Goal: Entertainment & Leisure: Consume media (video, audio)

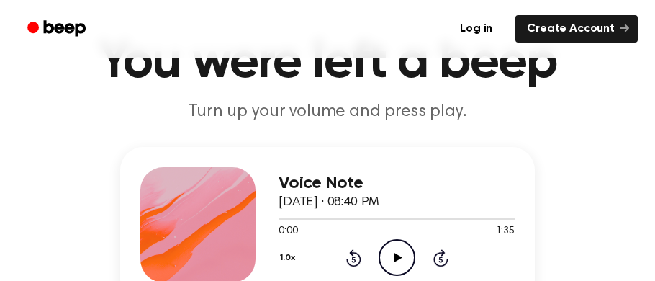
scroll to position [76, 0]
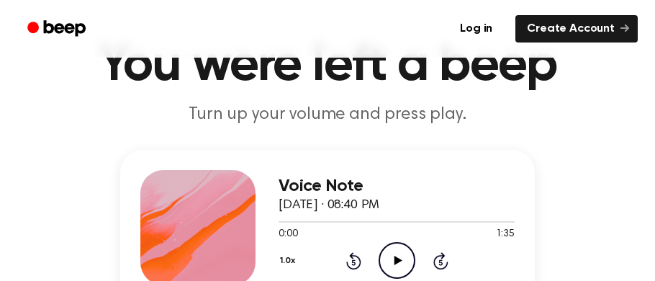
click at [347, 101] on header "You were left a beep Turn up your volume and press play." at bounding box center [327, 83] width 620 height 87
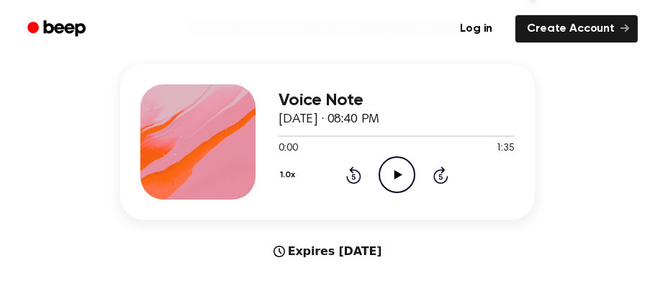
scroll to position [161, 0]
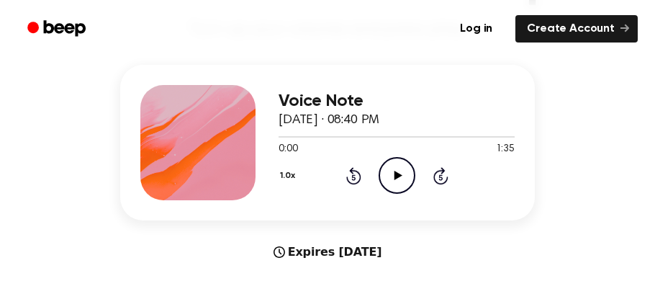
click at [402, 171] on icon "Play Audio" at bounding box center [397, 175] width 37 height 37
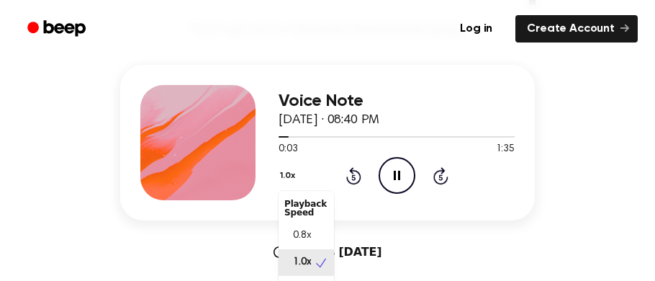
click at [289, 174] on button "1.0x" at bounding box center [290, 175] width 22 height 24
click at [310, 238] on span "0.8x" at bounding box center [302, 235] width 18 height 15
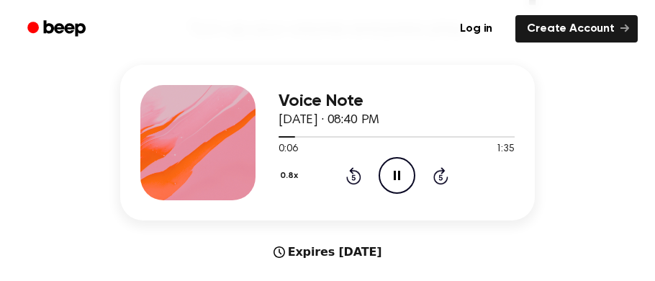
click at [289, 179] on button "0.8x" at bounding box center [291, 175] width 24 height 24
click at [307, 194] on div "Playback Speed" at bounding box center [306, 202] width 55 height 29
click at [310, 205] on div "Playback Speed" at bounding box center [306, 202] width 55 height 29
click at [333, 205] on div "Playback Speed" at bounding box center [306, 202] width 55 height 29
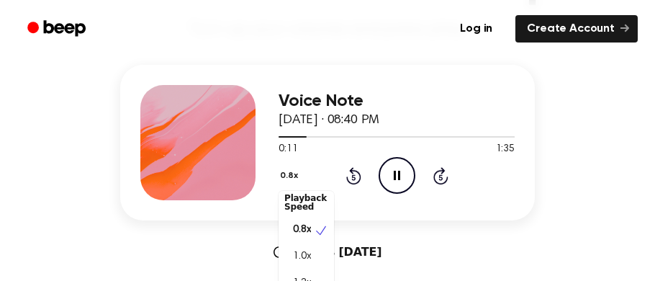
click at [292, 163] on button "0.8x" at bounding box center [291, 175] width 24 height 24
click at [290, 175] on button "0.8x" at bounding box center [291, 175] width 24 height 24
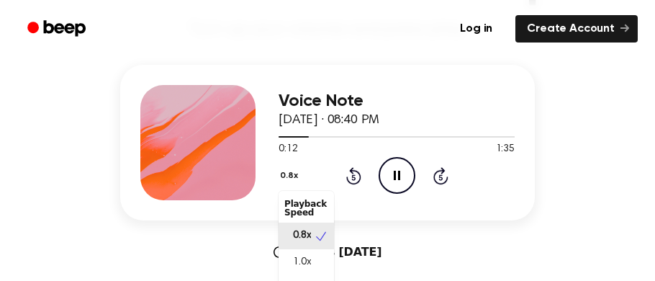
click at [292, 172] on button "0.8x" at bounding box center [291, 175] width 24 height 24
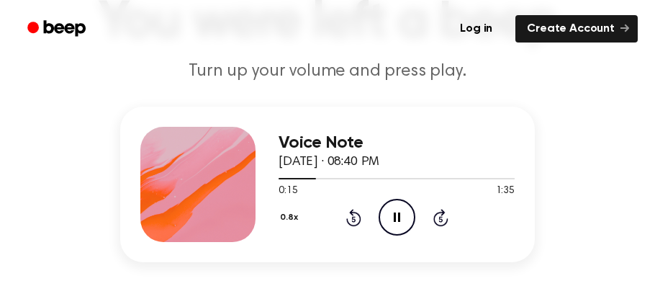
scroll to position [119, 0]
click at [397, 217] on icon at bounding box center [397, 216] width 6 height 9
click at [353, 215] on icon "Rewind 5 seconds" at bounding box center [353, 217] width 16 height 19
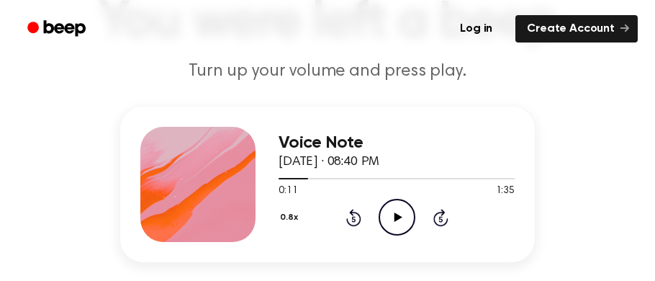
click at [353, 215] on icon "Rewind 5 seconds" at bounding box center [353, 217] width 16 height 19
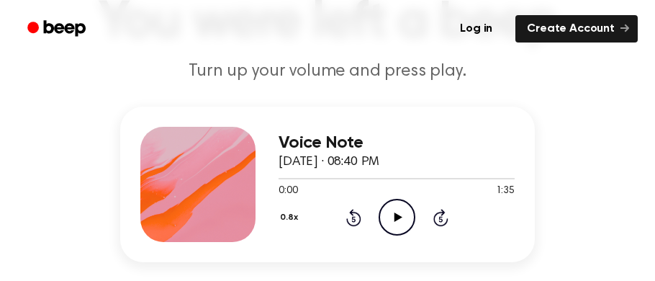
click at [353, 215] on icon "Rewind 5 seconds" at bounding box center [353, 217] width 16 height 19
click at [390, 214] on icon "Play Audio" at bounding box center [397, 217] width 37 height 37
click at [291, 215] on button "0.8x" at bounding box center [291, 217] width 24 height 24
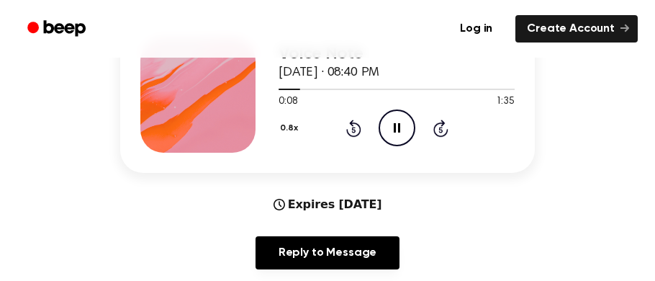
scroll to position [204, 0]
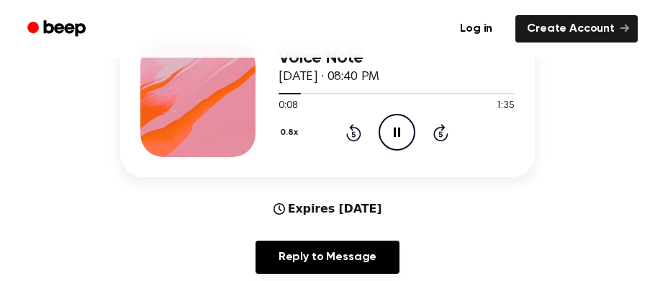
click at [294, 132] on button "0.8x" at bounding box center [291, 132] width 24 height 24
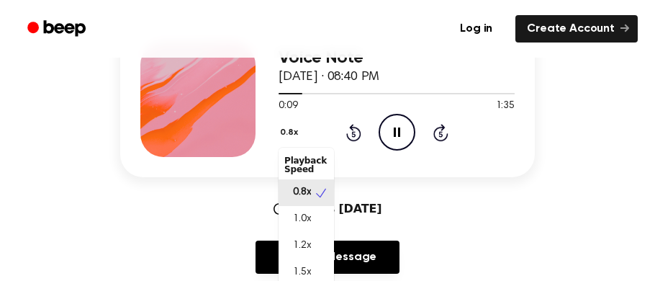
click at [319, 217] on div "1.0x" at bounding box center [306, 219] width 55 height 27
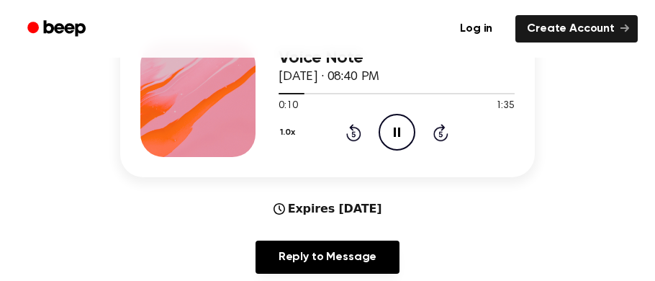
click at [287, 136] on button "1.0x" at bounding box center [290, 132] width 22 height 24
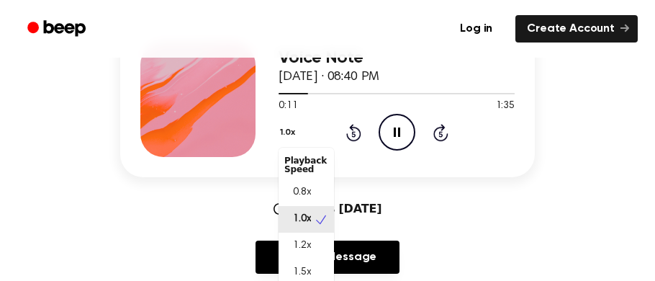
click at [292, 132] on button "1.0x" at bounding box center [290, 132] width 22 height 24
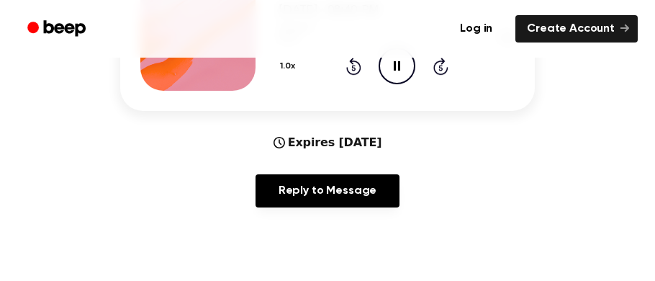
scroll to position [271, 0]
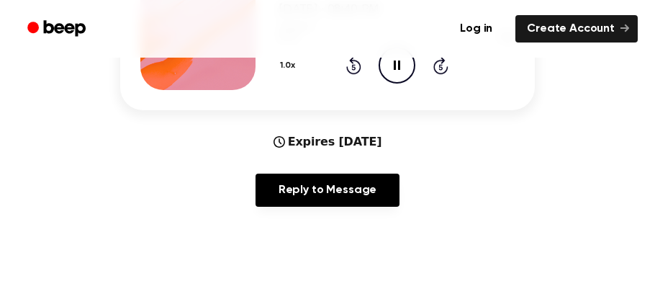
click at [293, 68] on button "1.0x" at bounding box center [290, 65] width 22 height 24
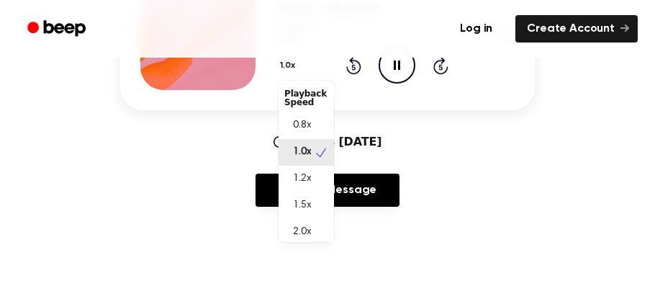
click at [468, 184] on div "Reply to Message" at bounding box center [327, 195] width 415 height 45
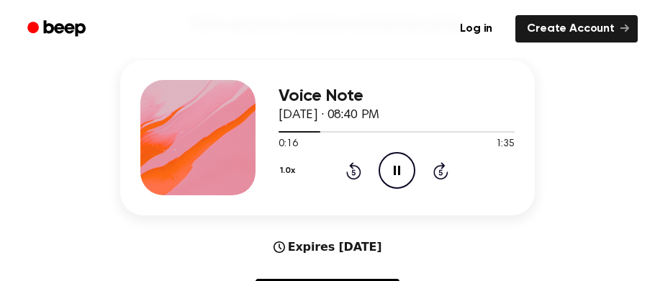
scroll to position [163, 0]
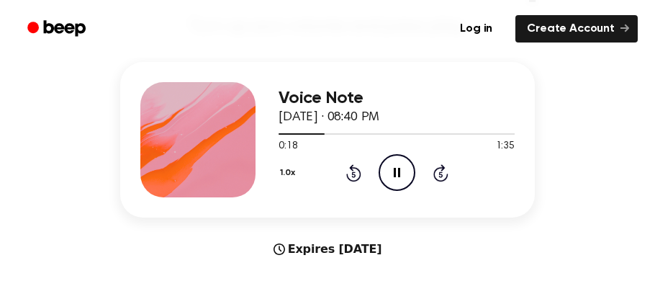
click at [394, 187] on icon "Pause Audio" at bounding box center [397, 172] width 37 height 37
click at [352, 171] on icon at bounding box center [353, 174] width 4 height 6
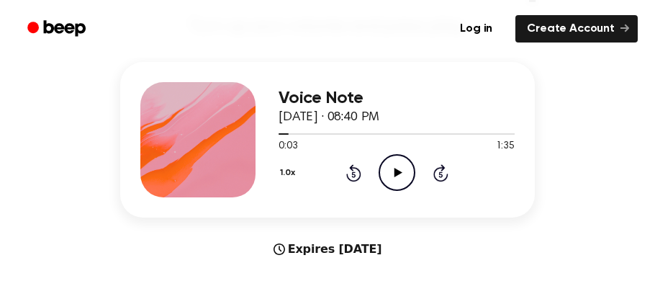
click at [352, 171] on icon at bounding box center [353, 174] width 4 height 6
click at [392, 171] on icon "Play Audio" at bounding box center [397, 172] width 37 height 37
click at [392, 171] on icon "Pause Audio" at bounding box center [397, 172] width 37 height 37
click at [345, 176] on icon "Rewind 5 seconds" at bounding box center [353, 172] width 16 height 19
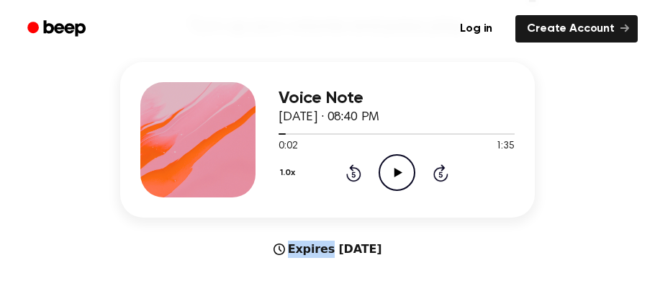
drag, startPoint x: 345, startPoint y: 176, endPoint x: 353, endPoint y: 173, distance: 8.0
click at [353, 173] on icon "Rewind 5 seconds" at bounding box center [353, 172] width 16 height 19
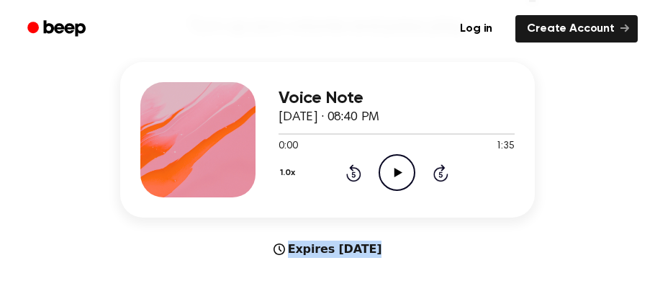
click at [353, 173] on icon "Rewind 5 seconds" at bounding box center [353, 172] width 16 height 19
click at [358, 175] on icon at bounding box center [353, 172] width 15 height 17
click at [388, 179] on icon "Play Audio" at bounding box center [397, 172] width 37 height 37
click at [388, 179] on icon "Pause Audio" at bounding box center [397, 172] width 37 height 37
click at [356, 172] on icon "Rewind 5 seconds" at bounding box center [353, 172] width 16 height 19
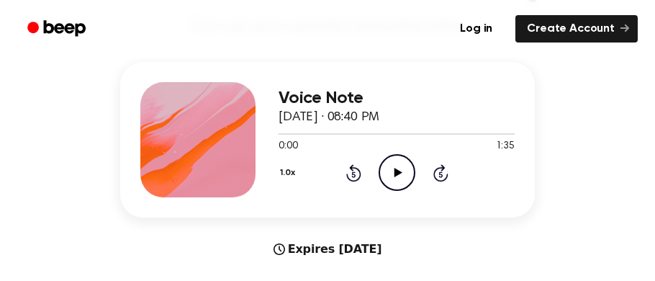
click at [356, 172] on icon "Rewind 5 seconds" at bounding box center [353, 172] width 16 height 19
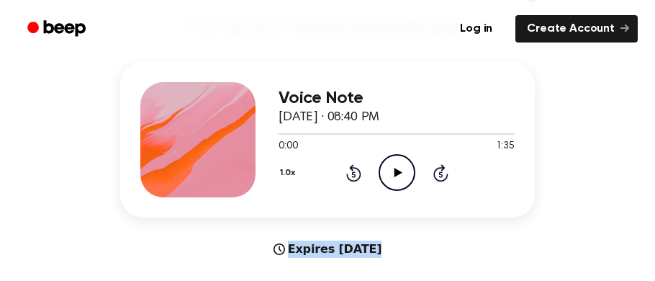
click at [396, 173] on icon at bounding box center [398, 172] width 8 height 9
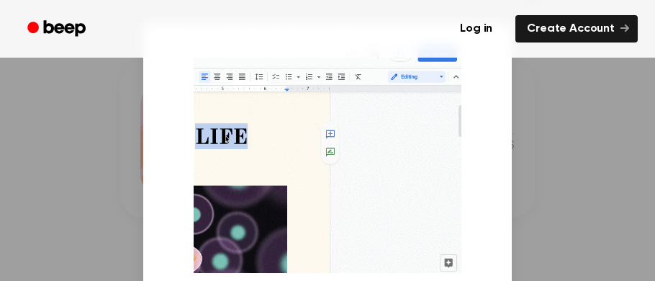
click at [529, 166] on div at bounding box center [327, 140] width 655 height 281
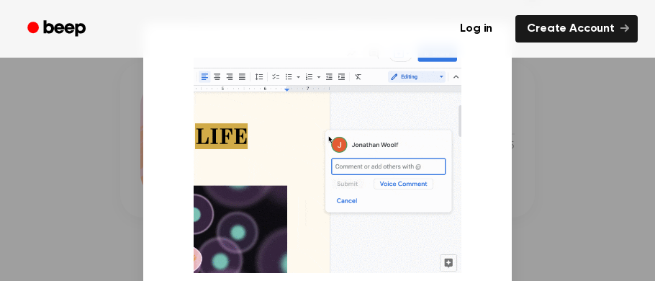
click at [456, 77] on img at bounding box center [327, 156] width 267 height 232
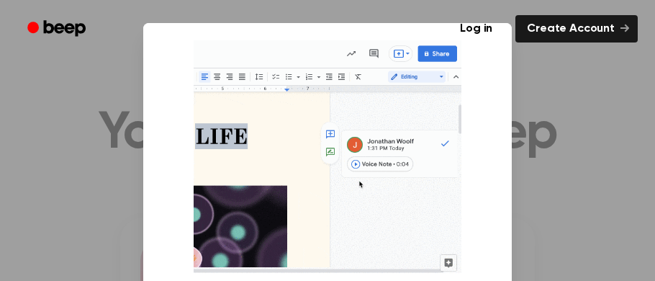
scroll to position [0, 0]
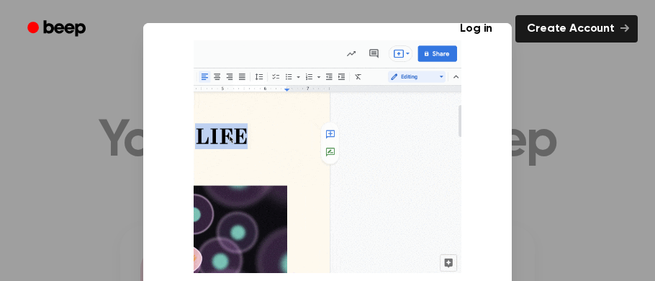
click at [498, 142] on div "Tired of having to open up this page to play the recording every time? Get our …" at bounding box center [327, 213] width 369 height 380
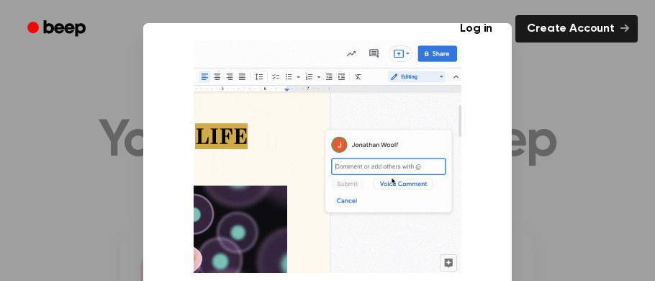
click at [67, 53] on div "Log in Create Account" at bounding box center [327, 29] width 620 height 58
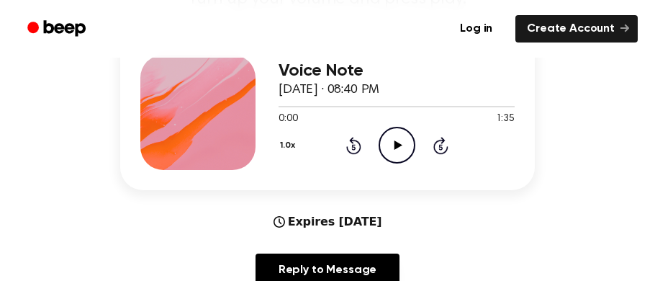
scroll to position [186, 0]
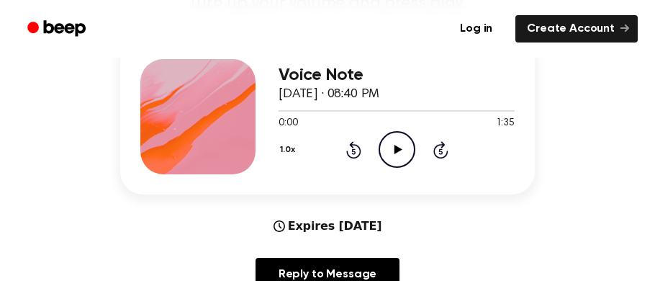
click at [403, 159] on icon "Play Audio" at bounding box center [397, 149] width 37 height 37
click at [389, 143] on icon "Pause Audio" at bounding box center [397, 149] width 37 height 37
click at [347, 148] on icon "Rewind 5 seconds" at bounding box center [353, 149] width 16 height 19
click at [395, 150] on icon at bounding box center [398, 149] width 8 height 9
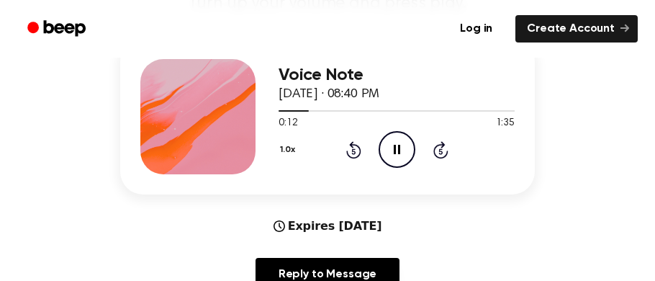
click at [393, 158] on icon "Pause Audio" at bounding box center [397, 149] width 37 height 37
click at [393, 158] on icon "Play Audio" at bounding box center [397, 149] width 37 height 37
click at [304, 112] on span at bounding box center [308, 111] width 12 height 12
click at [387, 158] on icon "Pause Audio" at bounding box center [397, 149] width 37 height 37
click at [387, 158] on icon "Play Audio" at bounding box center [397, 149] width 37 height 37
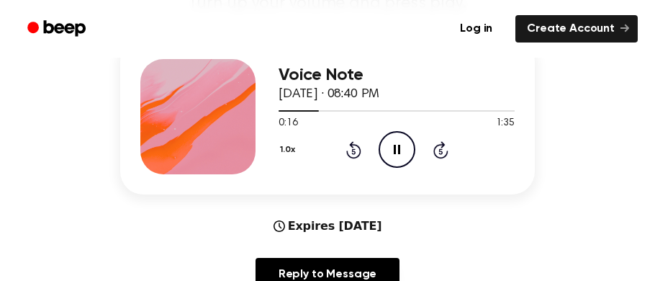
click at [387, 158] on icon "Pause Audio" at bounding box center [397, 149] width 37 height 37
click at [387, 158] on icon "Play Audio" at bounding box center [397, 149] width 37 height 37
click at [387, 158] on icon "Pause Audio" at bounding box center [397, 149] width 37 height 37
click at [387, 158] on icon "Play Audio" at bounding box center [397, 149] width 37 height 37
click at [387, 158] on icon "Pause Audio" at bounding box center [397, 149] width 37 height 37
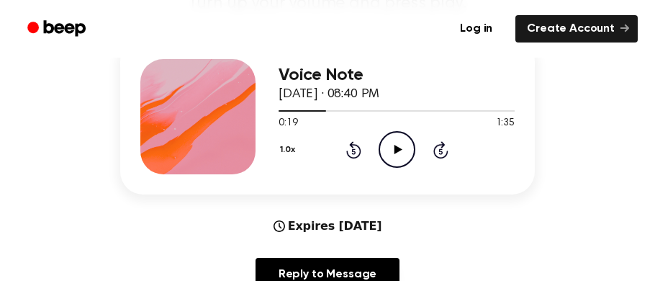
click at [387, 158] on icon "Play Audio" at bounding box center [397, 149] width 37 height 37
click at [387, 158] on icon "Pause Audio" at bounding box center [397, 149] width 37 height 37
click at [387, 158] on icon "Play Audio" at bounding box center [397, 149] width 37 height 37
click at [387, 158] on icon "Pause Audio" at bounding box center [397, 149] width 37 height 37
click at [387, 158] on icon "Play Audio" at bounding box center [397, 149] width 37 height 37
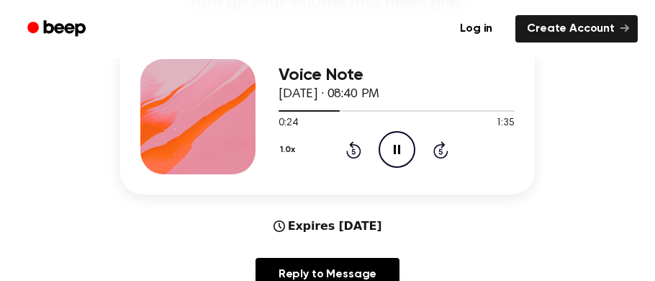
click at [387, 158] on icon "Pause Audio" at bounding box center [397, 149] width 37 height 37
click at [387, 158] on icon "Play Audio" at bounding box center [397, 149] width 37 height 37
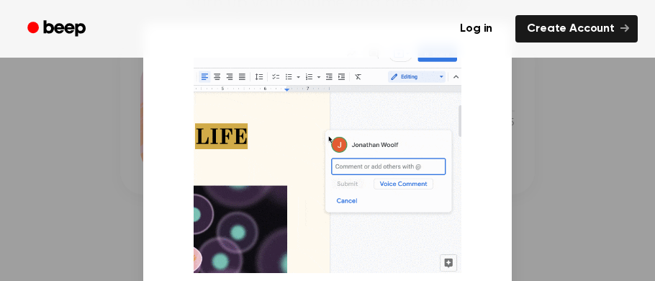
click at [556, 194] on div at bounding box center [327, 140] width 655 height 281
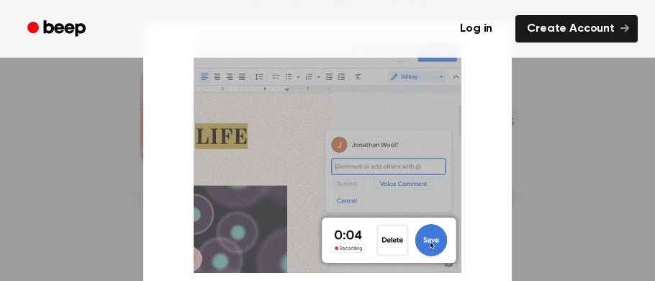
click at [579, 101] on div at bounding box center [327, 140] width 655 height 281
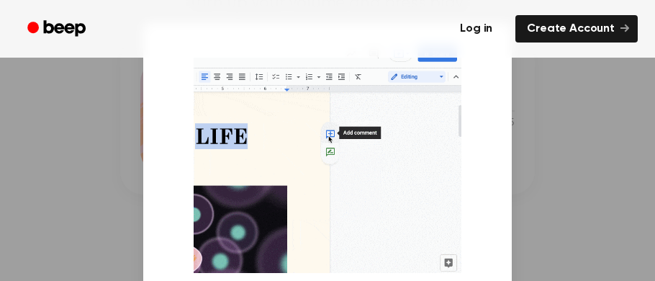
click at [488, 33] on link "Log in" at bounding box center [476, 28] width 61 height 33
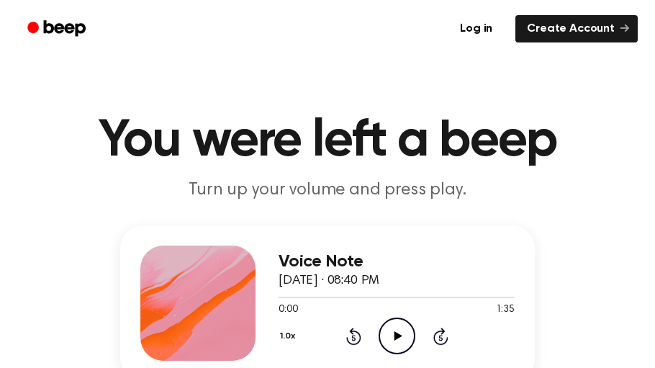
click at [393, 335] on icon "Play Audio" at bounding box center [397, 335] width 37 height 37
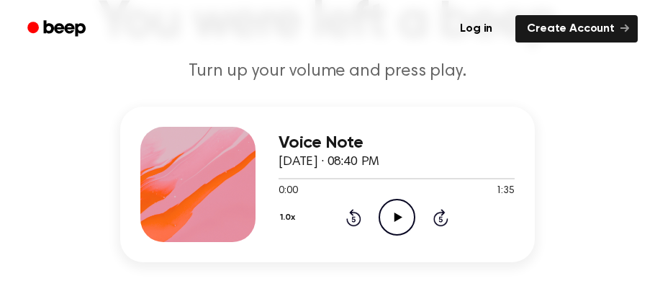
scroll to position [127, 0]
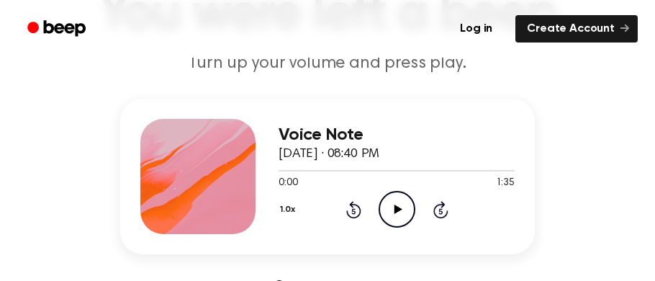
click at [397, 220] on icon "Play Audio" at bounding box center [397, 209] width 37 height 37
click at [397, 220] on icon "Pause Audio" at bounding box center [397, 209] width 37 height 37
click at [397, 220] on icon "Play Audio" at bounding box center [397, 209] width 37 height 37
click at [397, 220] on icon "Pause Audio" at bounding box center [397, 209] width 37 height 37
click at [331, 170] on div at bounding box center [316, 170] width 74 height 1
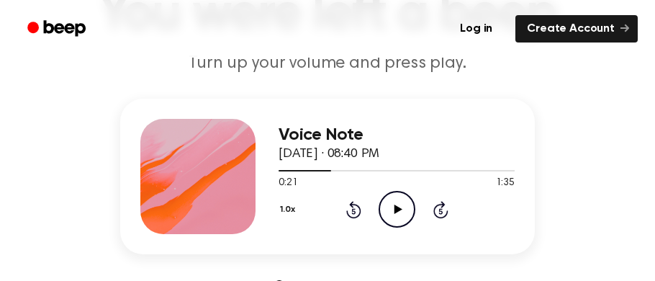
click at [399, 207] on icon at bounding box center [398, 208] width 8 height 9
click at [399, 207] on icon at bounding box center [397, 208] width 6 height 9
click at [399, 207] on icon at bounding box center [398, 208] width 8 height 9
click at [343, 173] on div at bounding box center [397, 170] width 236 height 12
click at [399, 202] on icon "Pause Audio" at bounding box center [397, 209] width 37 height 37
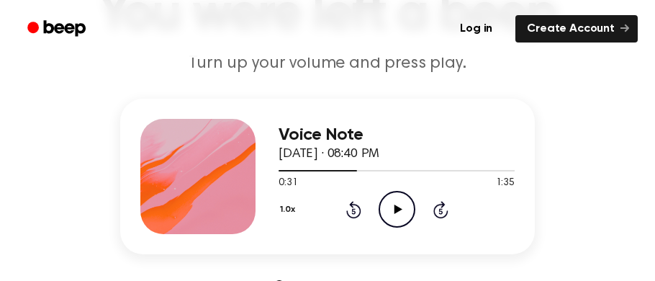
click at [399, 202] on icon "Play Audio" at bounding box center [397, 209] width 37 height 37
click at [399, 202] on icon "Pause Audio" at bounding box center [397, 209] width 37 height 37
click at [399, 202] on icon "Play Audio" at bounding box center [397, 209] width 37 height 37
click at [399, 202] on icon "Pause Audio" at bounding box center [397, 209] width 37 height 37
click at [399, 202] on icon "Play Audio" at bounding box center [397, 209] width 37 height 37
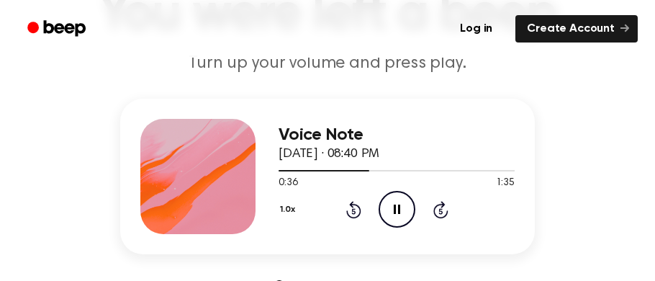
click at [399, 202] on icon "Pause Audio" at bounding box center [397, 209] width 37 height 37
click at [399, 202] on icon "Play Audio" at bounding box center [397, 209] width 37 height 37
click at [399, 202] on icon "Pause Audio" at bounding box center [397, 209] width 37 height 37
click at [399, 202] on icon "Play Audio" at bounding box center [397, 209] width 37 height 37
click at [399, 202] on icon "Pause Audio" at bounding box center [397, 209] width 37 height 37
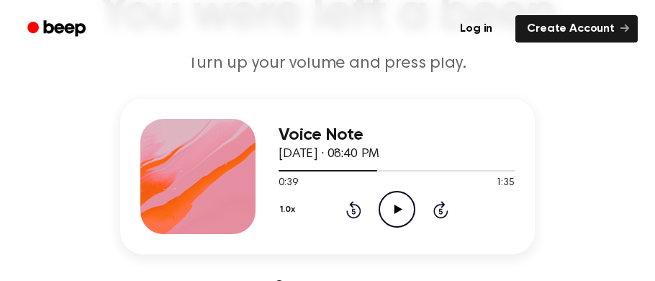
click at [399, 202] on icon "Play Audio" at bounding box center [397, 209] width 37 height 37
click at [399, 202] on icon "Pause Audio" at bounding box center [397, 209] width 37 height 37
click at [365, 171] on div at bounding box center [397, 170] width 236 height 12
click at [394, 205] on icon at bounding box center [398, 208] width 8 height 9
click at [394, 205] on icon at bounding box center [397, 208] width 6 height 9
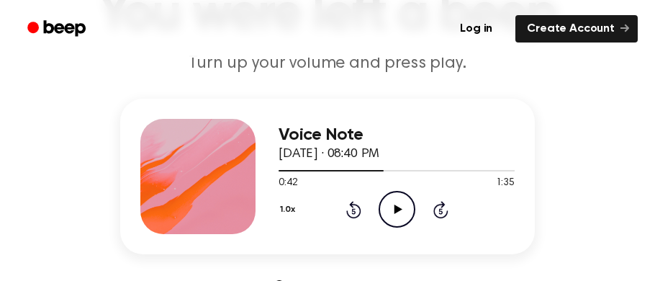
click at [394, 205] on icon at bounding box center [398, 208] width 8 height 9
click at [394, 205] on icon at bounding box center [397, 208] width 6 height 9
click at [394, 205] on icon at bounding box center [398, 208] width 8 height 9
click at [394, 205] on icon at bounding box center [397, 208] width 6 height 9
click at [394, 205] on icon at bounding box center [398, 208] width 8 height 9
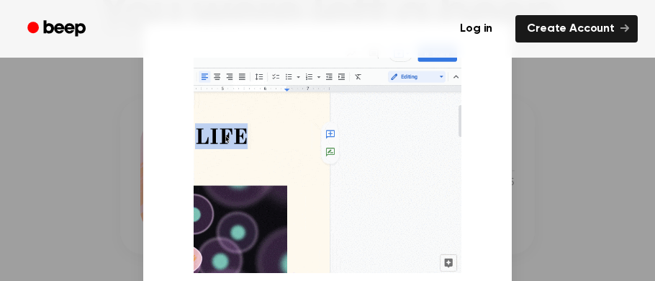
click at [546, 158] on div at bounding box center [327, 140] width 655 height 281
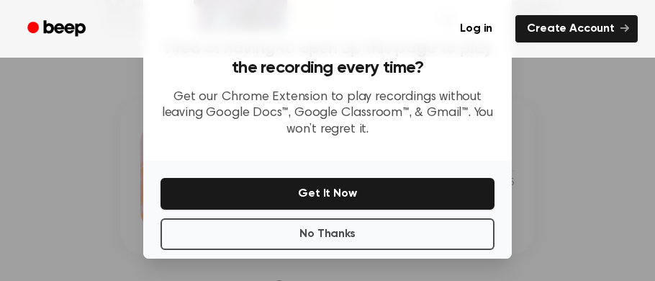
scroll to position [241, 0]
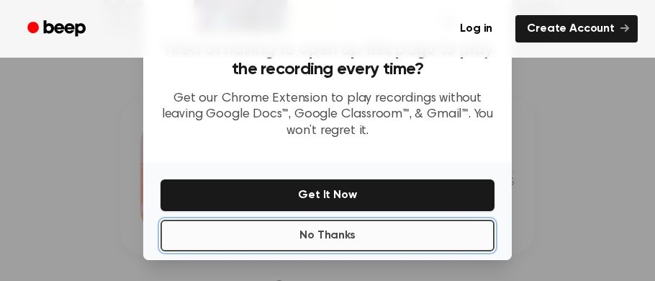
click at [457, 233] on button "No Thanks" at bounding box center [328, 236] width 334 height 32
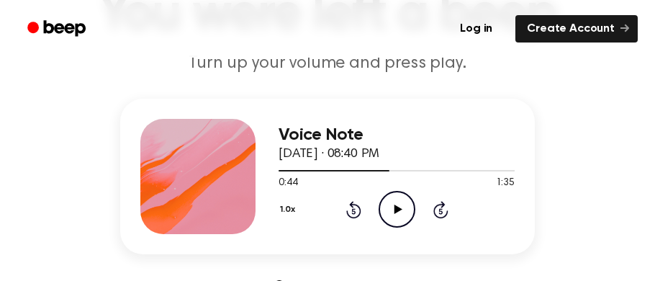
click at [385, 215] on icon "Play Audio" at bounding box center [397, 209] width 37 height 37
click at [385, 215] on icon "Pause Audio" at bounding box center [397, 209] width 37 height 37
click at [385, 215] on icon "Play Audio" at bounding box center [397, 209] width 37 height 37
click at [385, 215] on icon "Pause Audio" at bounding box center [397, 209] width 37 height 37
click at [385, 215] on icon "Play Audio" at bounding box center [397, 209] width 37 height 37
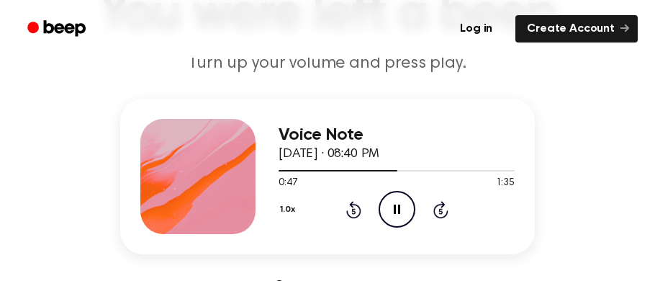
click at [385, 215] on icon "Pause Audio" at bounding box center [397, 209] width 37 height 37
click at [385, 215] on icon "Play Audio" at bounding box center [397, 209] width 37 height 37
click at [385, 215] on icon "Pause Audio" at bounding box center [397, 209] width 37 height 37
click at [385, 215] on icon "Play Audio" at bounding box center [397, 209] width 37 height 37
click at [385, 215] on icon "Pause Audio" at bounding box center [397, 209] width 37 height 37
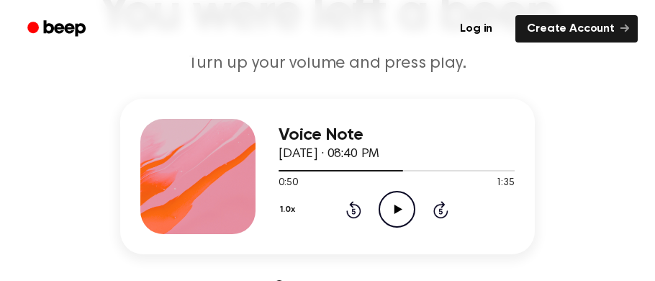
click at [385, 215] on icon "Play Audio" at bounding box center [397, 209] width 37 height 37
click at [385, 215] on icon "Pause Audio" at bounding box center [397, 209] width 37 height 37
click at [385, 215] on icon "Play Audio" at bounding box center [397, 209] width 37 height 37
click at [385, 215] on icon "Pause Audio" at bounding box center [397, 209] width 37 height 37
click at [385, 215] on icon "Play Audio" at bounding box center [397, 209] width 37 height 37
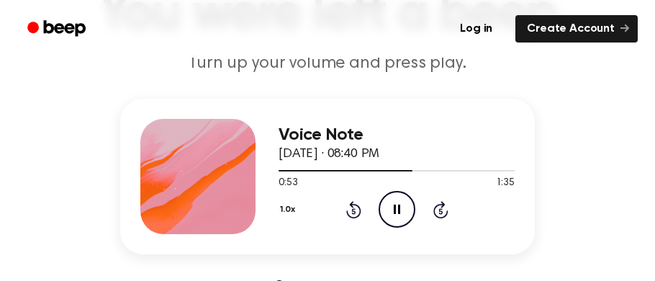
click at [395, 212] on icon at bounding box center [397, 208] width 6 height 9
click at [395, 212] on icon "Play Audio" at bounding box center [397, 209] width 37 height 37
click at [406, 214] on icon "Pause Audio" at bounding box center [397, 209] width 37 height 37
click at [406, 214] on icon "Play Audio" at bounding box center [397, 209] width 37 height 37
click at [400, 209] on icon "Pause Audio" at bounding box center [397, 209] width 37 height 37
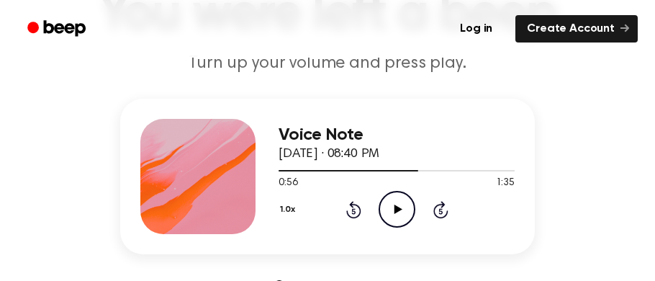
click at [400, 209] on icon "Play Audio" at bounding box center [397, 209] width 37 height 37
click at [400, 209] on icon "Pause Audio" at bounding box center [397, 209] width 37 height 37
click at [400, 209] on icon "Play Audio" at bounding box center [397, 209] width 37 height 37
click at [400, 209] on icon "Pause Audio" at bounding box center [397, 209] width 37 height 37
click at [400, 209] on icon "Play Audio" at bounding box center [397, 209] width 37 height 37
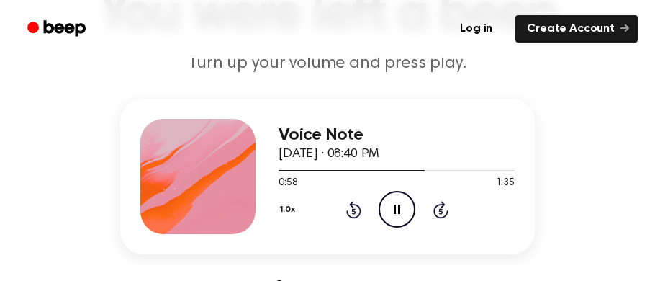
click at [400, 209] on icon "Pause Audio" at bounding box center [397, 209] width 37 height 37
click at [400, 209] on icon "Play Audio" at bounding box center [397, 209] width 37 height 37
click at [400, 209] on icon "Pause Audio" at bounding box center [397, 209] width 37 height 37
click at [400, 209] on icon "Play Audio" at bounding box center [397, 209] width 37 height 37
click at [400, 209] on icon "Pause Audio" at bounding box center [397, 209] width 37 height 37
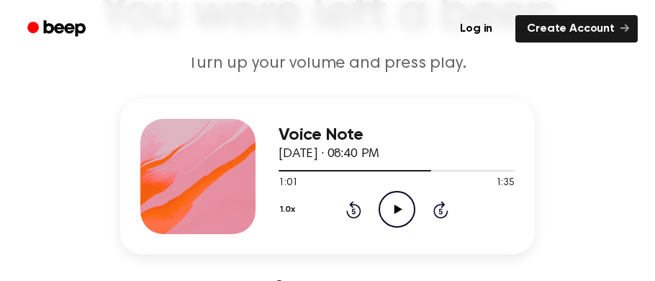
click at [400, 209] on icon "Play Audio" at bounding box center [397, 209] width 37 height 37
click at [400, 209] on icon "Pause Audio" at bounding box center [397, 209] width 37 height 37
click at [400, 209] on icon "Play Audio" at bounding box center [397, 209] width 37 height 37
click at [400, 209] on icon "Pause Audio" at bounding box center [397, 209] width 37 height 37
click at [400, 209] on icon "Play Audio" at bounding box center [397, 209] width 37 height 37
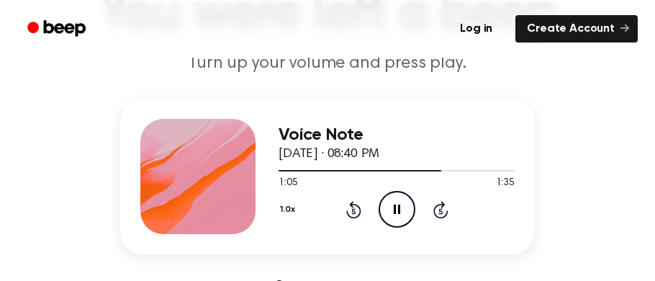
click at [400, 209] on icon "Pause Audio" at bounding box center [397, 209] width 37 height 37
click at [400, 209] on icon "Play Audio" at bounding box center [397, 209] width 37 height 37
click at [400, 209] on icon "Pause Audio" at bounding box center [397, 209] width 37 height 37
click at [400, 209] on icon "Play Audio" at bounding box center [397, 209] width 37 height 37
click at [400, 209] on icon "Pause Audio" at bounding box center [397, 209] width 37 height 37
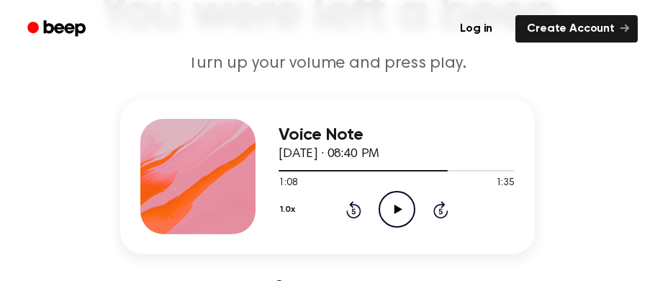
click at [400, 209] on icon "Play Audio" at bounding box center [397, 209] width 37 height 37
click at [400, 209] on icon "Pause Audio" at bounding box center [397, 209] width 37 height 37
click at [400, 209] on icon "Play Audio" at bounding box center [397, 209] width 37 height 37
click at [400, 209] on icon "Pause Audio" at bounding box center [397, 209] width 37 height 37
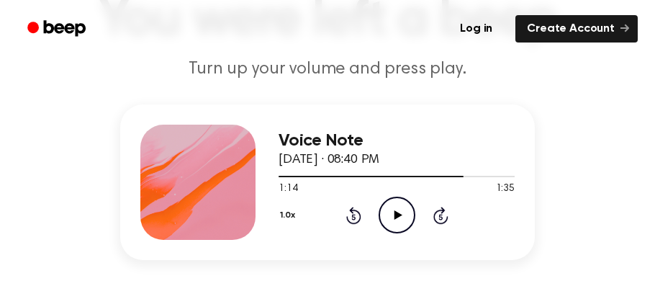
scroll to position [120, 0]
click at [407, 213] on icon "Play Audio" at bounding box center [397, 215] width 37 height 37
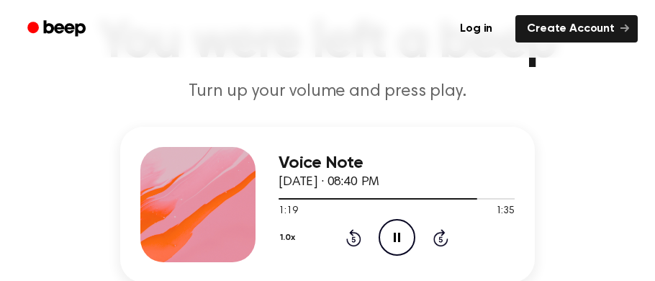
scroll to position [99, 0]
